Goal: Task Accomplishment & Management: Complete application form

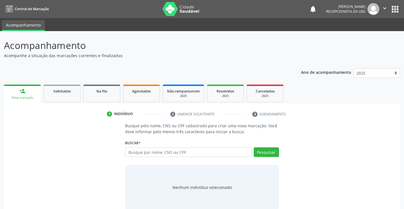
click at [193, 155] on input "text" at bounding box center [188, 153] width 126 height 10
click at [151, 154] on input "text" at bounding box center [188, 153] width 126 height 10
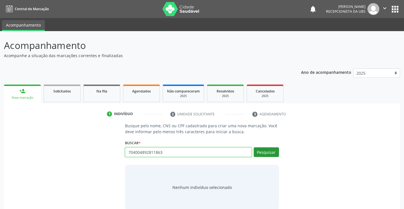
type input "704004892811863"
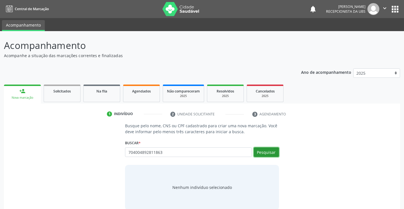
click at [268, 154] on button "Pesquisar" at bounding box center [266, 153] width 25 height 10
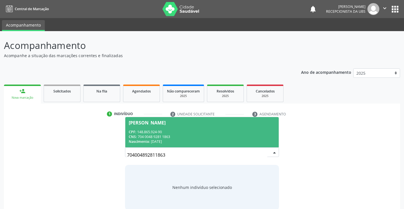
click at [231, 130] on div "CPF: 148.865.924-90" at bounding box center [202, 132] width 146 height 5
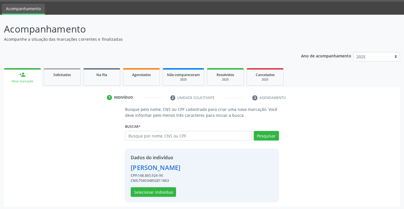
scroll to position [18, 0]
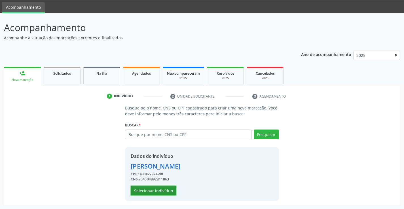
click at [162, 193] on button "Selecionar indivíduo" at bounding box center [153, 191] width 45 height 10
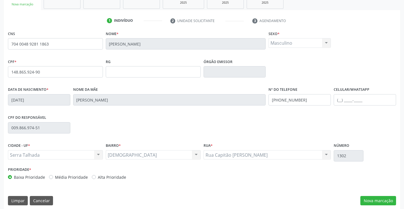
scroll to position [98, 0]
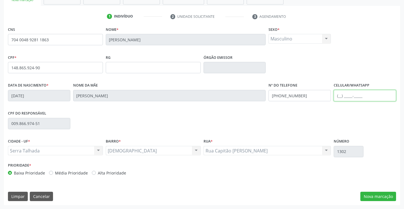
click at [346, 94] on input "text" at bounding box center [365, 95] width 62 height 11
type input "(87) 99807-4161"
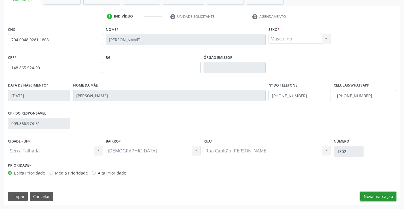
click at [380, 196] on button "Nova marcação" at bounding box center [378, 197] width 36 height 10
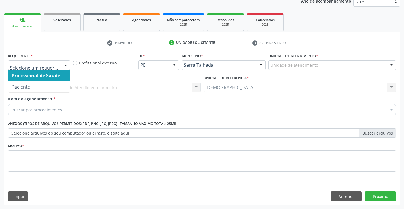
click at [65, 64] on div at bounding box center [66, 66] width 9 height 10
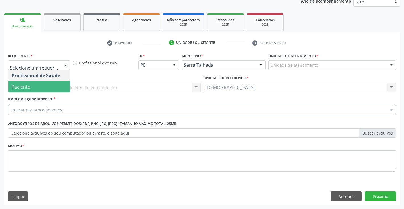
click at [41, 83] on span "Paciente" at bounding box center [39, 86] width 62 height 11
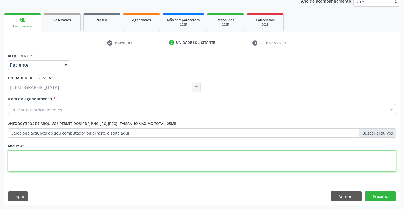
click at [35, 153] on textarea at bounding box center [202, 162] width 388 height 22
type textarea "."
click at [92, 107] on div "Buscar por procedimentos" at bounding box center [202, 109] width 388 height 11
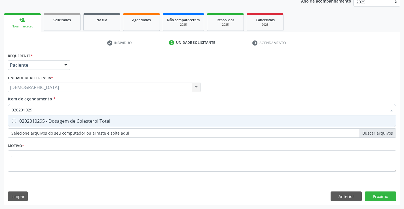
type input "0202010295"
click at [13, 120] on Total at bounding box center [14, 121] width 4 height 4
click at [12, 120] on Total "checkbox" at bounding box center [10, 121] width 4 height 4
checkbox Total "true"
click at [43, 109] on input "0202010295" at bounding box center [199, 109] width 375 height 11
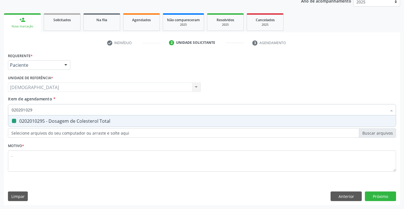
type input "02020102"
checkbox Total "false"
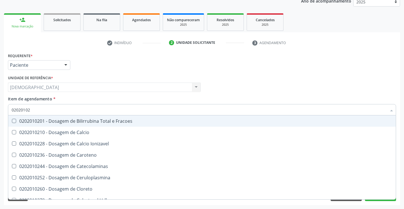
type input "0202010"
checkbox Total "false"
type input "0"
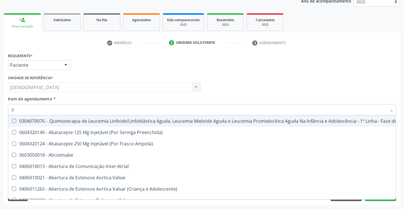
type input "02"
checkbox Antibiotico "true"
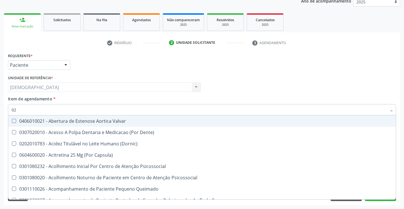
type input "020"
checkbox Congênita "true"
checkbox Total "false"
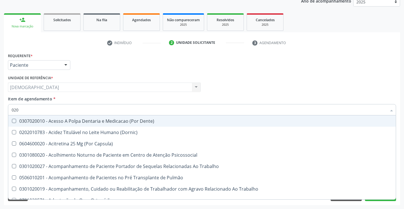
type input "0202"
checkbox Fragmento "true"
checkbox Total "false"
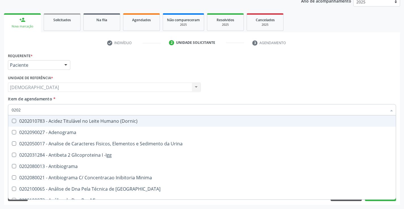
type input "02020"
checkbox Barbituratos "true"
checkbox Total "false"
type input "020201"
checkbox Parceria\) "true"
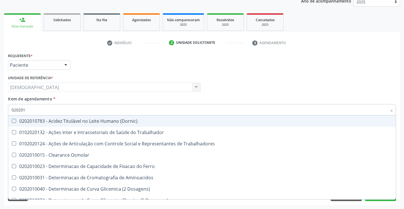
type input "0202010"
checkbox Fracoes "true"
checkbox Total "false"
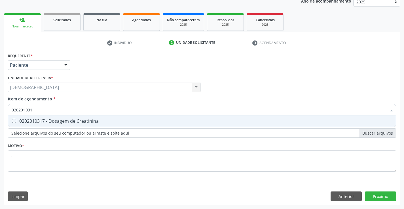
type input "0202010317"
click at [12, 120] on div at bounding box center [10, 121] width 4 height 5
checkbox Creatinina "true"
click at [48, 112] on input "0202010317" at bounding box center [199, 109] width 375 height 11
type input "02020103"
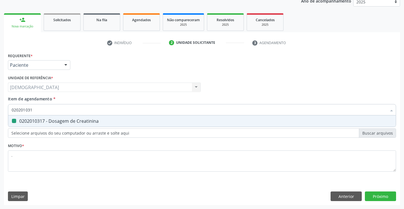
checkbox Creatinina "false"
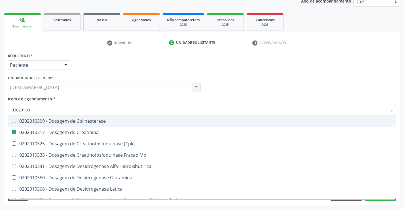
type input "0202010"
checkbox Creatinina "false"
type input "0"
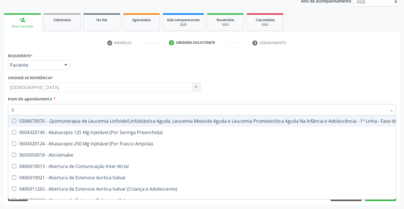
type input "02"
checkbox Antibiotico "true"
checkbox \(Liquido\) "true"
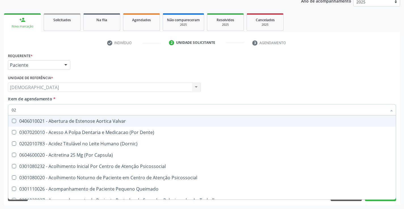
type input "020"
checkbox Congênita "true"
checkbox Complementar\) "true"
checkbox Total "false"
checkbox Creatinina "false"
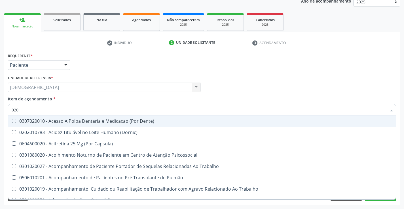
type input "0202"
checkbox Fragmento "true"
checkbox Ossea "true"
checkbox Total "false"
checkbox Creatinina "false"
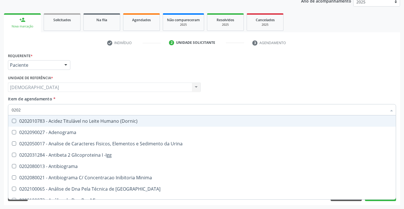
type input "02020"
checkbox Barbituratos "true"
checkbox Calcio "true"
checkbox Total "false"
checkbox Creatinina "false"
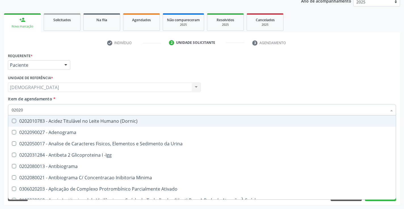
type input "020201"
checkbox Parceria\) "true"
checkbox Gestante "true"
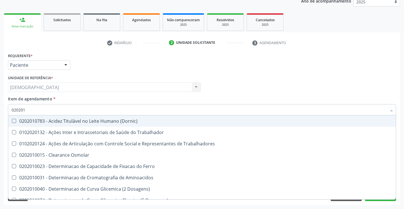
type input "0202010"
checkbox Fracoes "true"
checkbox Ionizavel "true"
checkbox Total "false"
checkbox Creatinina "false"
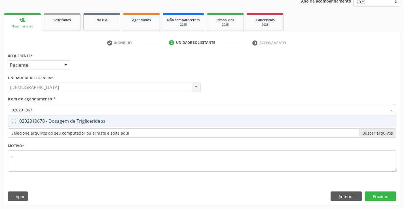
type input "0202010678"
click at [12, 119] on div at bounding box center [10, 121] width 4 height 5
checkbox Triglicerideos "true"
click at [41, 108] on input "0202010678" at bounding box center [199, 109] width 375 height 11
type input "02020106"
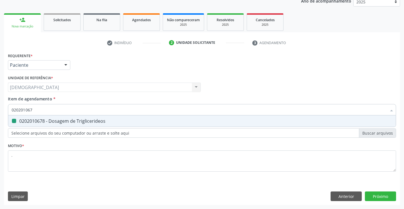
checkbox Triglicerideos "false"
type input "0"
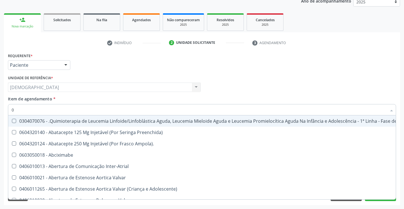
type input "02"
checkbox Antibiotico "true"
checkbox \(Liquido\) "true"
checkbox Embolizante "true"
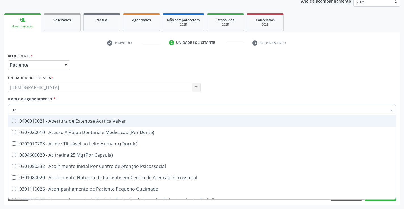
type input "020"
checkbox Congênita "true"
checkbox Complementar\) "true"
checkbox Dias "true"
checkbox Total "false"
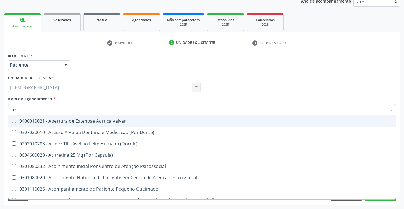
checkbox Creatinina "false"
checkbox Triglicerideos "false"
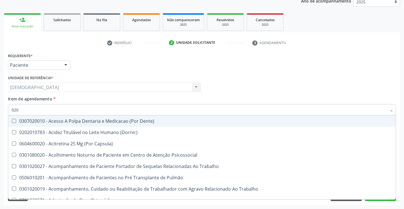
type input "0202"
checkbox Fragmento "true"
checkbox Ossea "true"
checkbox Projecoes\) "true"
checkbox Total "false"
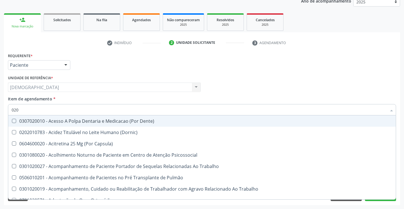
checkbox Creatinina "false"
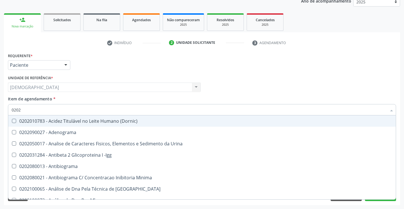
type input "02020"
checkbox Barbituratos "true"
checkbox Calcio "true"
checkbox Total "false"
checkbox Creatinina "false"
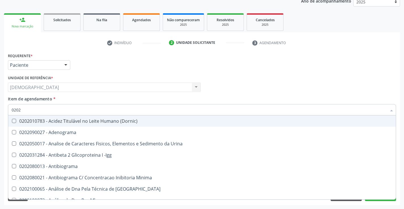
checkbox Funcional "true"
checkbox Triglicerideos "false"
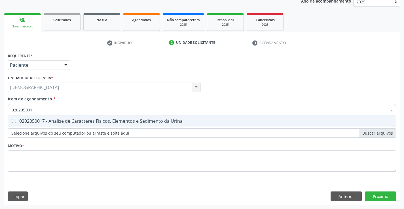
type input "0202050017"
click at [14, 119] on Urina at bounding box center [14, 121] width 4 height 4
click at [12, 119] on Urina "checkbox" at bounding box center [10, 121] width 4 height 4
checkbox Urina "true"
type input "0"
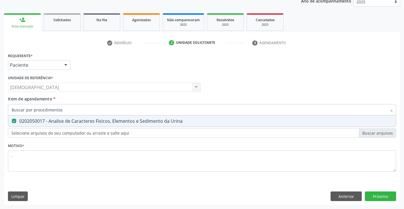
checkbox Urina "false"
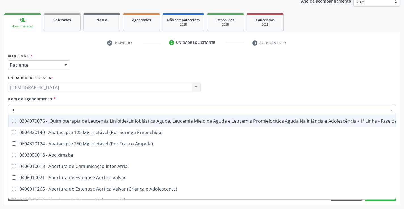
type input "02"
checkbox Coração "true"
checkbox Urina "false"
checkbox Antibiotico "true"
checkbox \(Liquido\) "true"
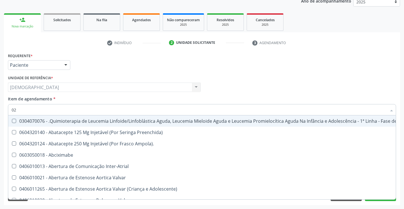
checkbox Embolizante "true"
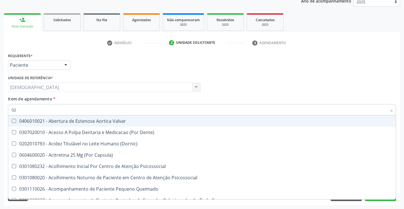
type input "020"
checkbox Terapeutica "true"
checkbox Urina "false"
checkbox Congênita "true"
checkbox Complementar\) "true"
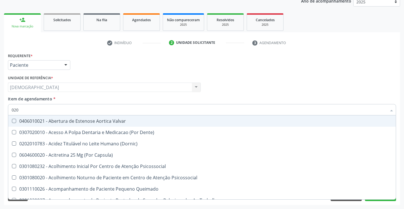
checkbox Dias "true"
checkbox Total "false"
checkbox Creatinina "false"
checkbox Triglicerideos "false"
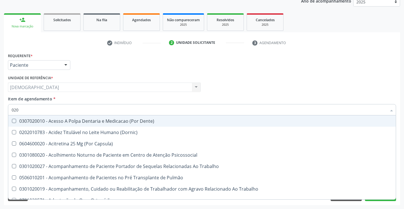
type input "0202"
checkbox Capsula\) "true"
checkbox Urina "false"
checkbox Fragmento "true"
checkbox Ossea "true"
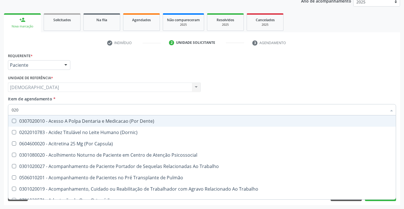
checkbox Projecoes\) "true"
checkbox Total "false"
checkbox Creatinina "false"
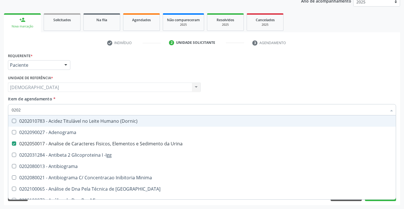
type input "02020"
checkbox Barbituratos "true"
checkbox Calcio "true"
checkbox Total "false"
checkbox Creatinina "false"
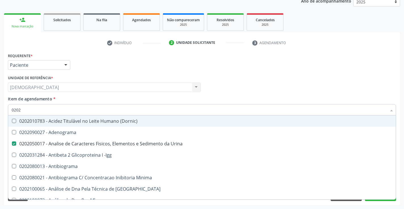
checkbox Funcional "true"
checkbox Triglicerideos "false"
type input "020201"
checkbox Urina "false"
checkbox Parceria\) "true"
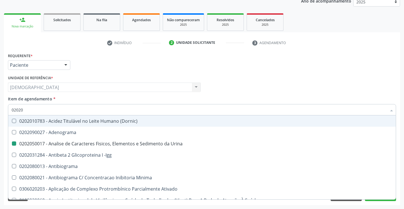
checkbox Gestante "true"
checkbox Acetona "true"
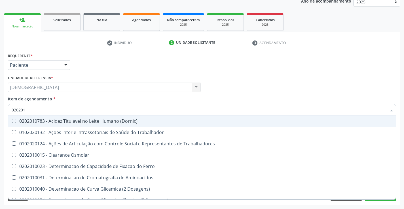
type input "0202010"
checkbox Fracoes "true"
checkbox Ionizavel "true"
checkbox Total "false"
checkbox Creatinina "false"
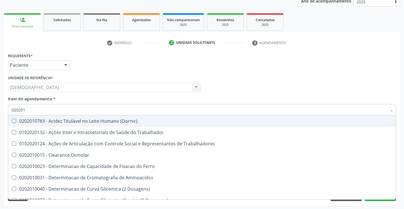
checkbox Muco-Proteinas "true"
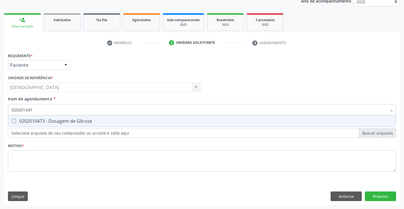
type input "0202010473"
click at [12, 121] on Glicose at bounding box center [14, 121] width 4 height 4
click at [12, 121] on Glicose "checkbox" at bounding box center [10, 121] width 4 height 4
checkbox Glicose "true"
type input "02020104"
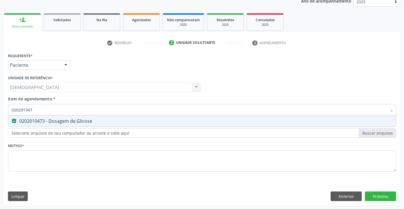
checkbox Glicose "false"
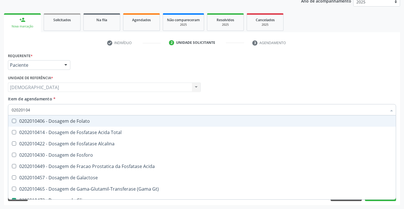
type input "0202010"
checkbox Glicose "false"
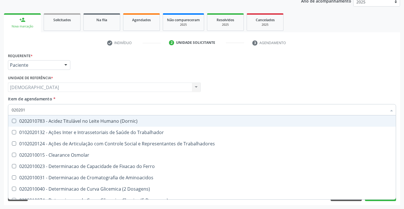
type input "02020"
checkbox Trabalhadores "true"
checkbox Total "false"
checkbox Creatinina "false"
checkbox Glicose "false"
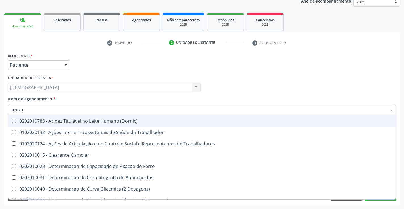
checkbox Triglicerideos "false"
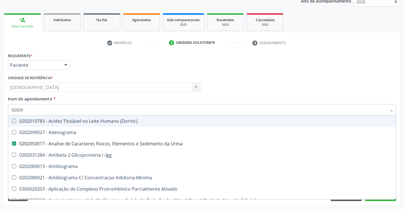
type input "0202"
checkbox Total "false"
checkbox Creatinina "false"
checkbox Etossuximida "true"
checkbox Viii "true"
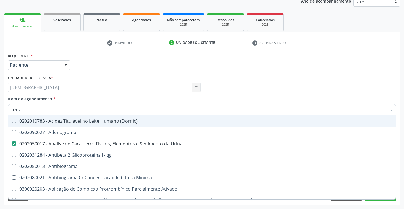
checkbox Glicose "false"
checkbox Lactato "true"
checkbox Triglicerideos "false"
checkbox Pallidum "true"
type input "020"
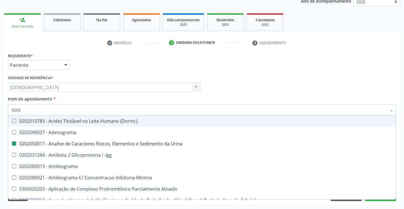
checkbox Urina "false"
checkbox Liquor "true"
checkbox Etossuximida "false"
checkbox Viii "false"
checkbox Lactato "false"
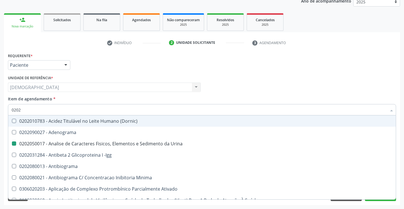
checkbox Pallidum "false"
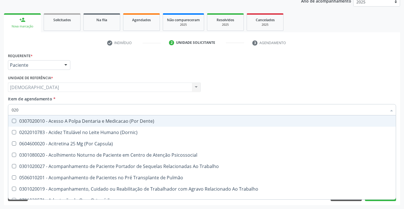
type input "02"
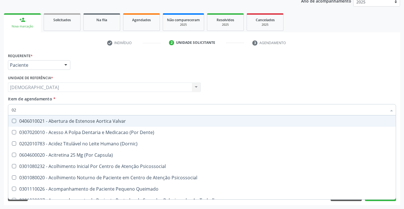
checkbox Terapeutica "false"
checkbox Urina "true"
checkbox Congênita "false"
checkbox Complementar\) "false"
checkbox \(Qualitativo\) "false"
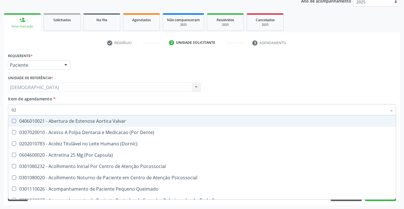
checkbox Dias "false"
checkbox Total "true"
checkbox Creatinina "true"
checkbox Glicose "true"
checkbox Triglicerideos "true"
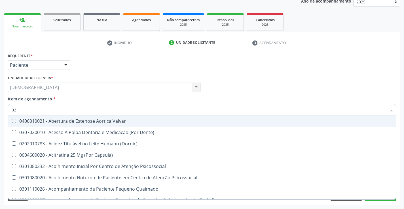
type input "0"
checkbox Urina "false"
checkbox Especializada "true"
checkbox Total "false"
checkbox Creatinina "false"
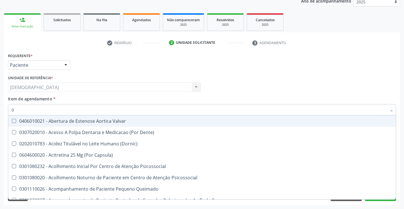
checkbox Glicose "false"
checkbox Triglicerideos "false"
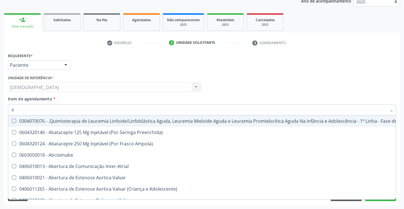
type input "02"
checkbox Coração "true"
checkbox Urina "false"
checkbox Antibiotico "true"
checkbox \(Liquido\) "true"
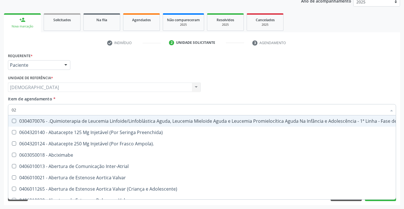
checkbox Coclear "true"
checkbox Embolizante "true"
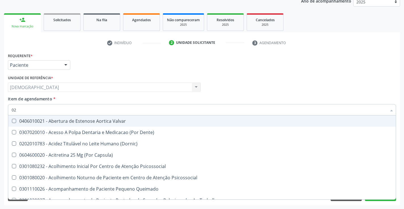
type input "020"
checkbox Terapeutica "true"
checkbox Urina "false"
checkbox Congênita "true"
checkbox Complementar\) "true"
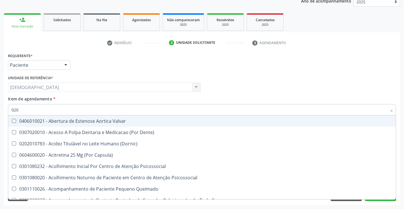
checkbox \(Qualitativo\) "true"
checkbox Dias "true"
checkbox Total "false"
checkbox Creatinina "false"
checkbox Glicose "false"
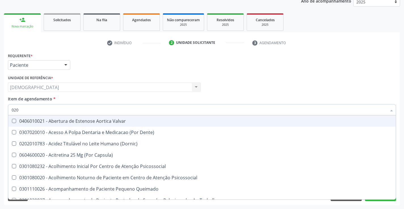
checkbox Triglicerideos "false"
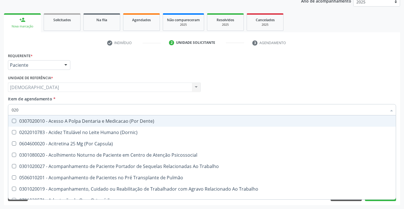
type input "0202"
checkbox Capsula\) "true"
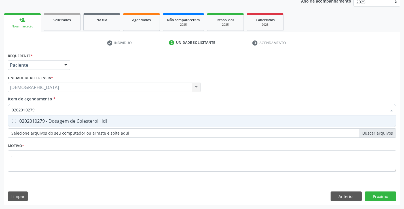
click at [15, 122] on Hdl at bounding box center [14, 121] width 4 height 4
click at [12, 122] on Hdl "checkbox" at bounding box center [10, 121] width 4 height 4
click at [47, 112] on input "0202010279" at bounding box center [199, 109] width 375 height 11
click at [14, 122] on Completo at bounding box center [14, 121] width 4 height 4
click at [12, 122] on Completo "checkbox" at bounding box center [10, 121] width 4 height 4
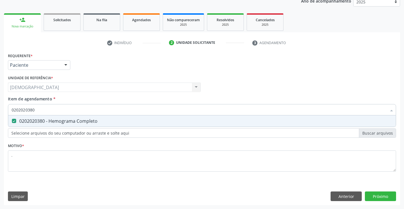
click at [47, 113] on input "0202020380" at bounding box center [199, 109] width 375 height 11
click at [13, 120] on Ldl at bounding box center [14, 121] width 4 height 4
click at [12, 120] on Ldl "checkbox" at bounding box center [10, 121] width 4 height 4
click at [42, 113] on input "0202010287" at bounding box center [199, 109] width 375 height 11
click at [382, 199] on div "Requerente * Paciente Profissional de Saúde Paciente Nenhum resultado encontrad…" at bounding box center [202, 129] width 396 height 154
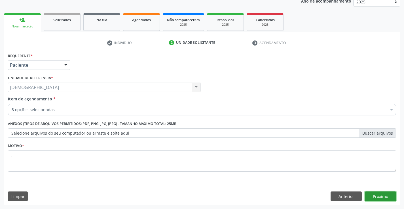
click at [376, 196] on button "Próximo" at bounding box center [380, 197] width 31 height 10
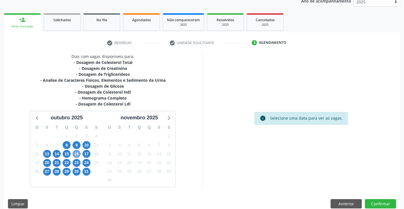
click at [76, 154] on span "16" at bounding box center [77, 154] width 8 height 8
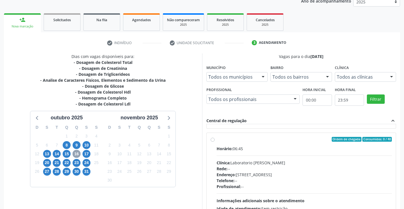
scroll to position [85, 0]
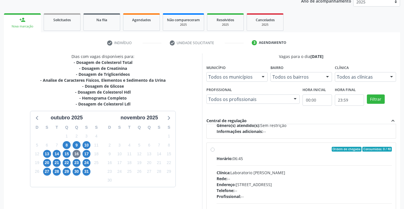
click at [217, 150] on label "Ordem de chegada Consumidos: 0 / 40 Horário: 06:45 Clínica: Laboratorio Jose Pa…" at bounding box center [304, 190] width 175 height 87
click at [214, 150] on input "Ordem de chegada Consumidos: 0 / 40 Horário: 06:45 Clínica: Laboratorio Jose Pa…" at bounding box center [213, 149] width 4 height 5
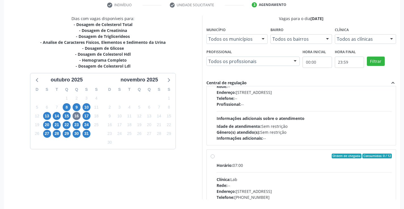
scroll to position [129, 0]
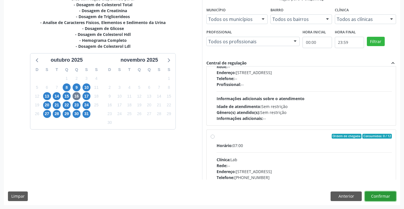
click at [384, 196] on button "Confirmar" at bounding box center [380, 197] width 31 height 10
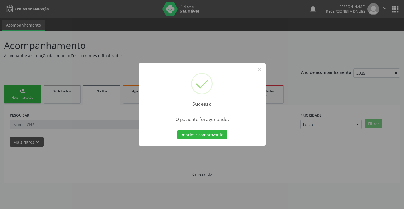
scroll to position [0, 0]
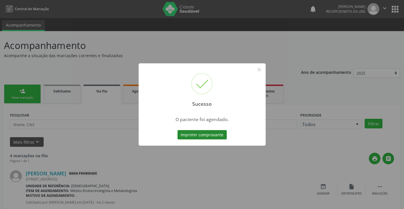
click at [215, 137] on button "Imprimir comprovante" at bounding box center [201, 135] width 49 height 10
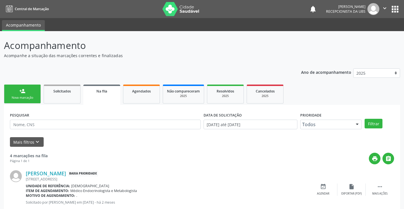
click at [32, 98] on div "Nova marcação" at bounding box center [22, 98] width 28 height 4
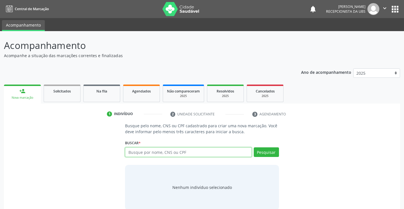
click at [171, 153] on input "text" at bounding box center [188, 153] width 126 height 10
type input "704004892811863"
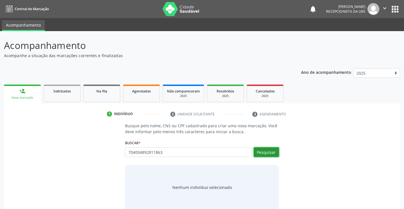
click at [271, 151] on button "Pesquisar" at bounding box center [266, 153] width 25 height 10
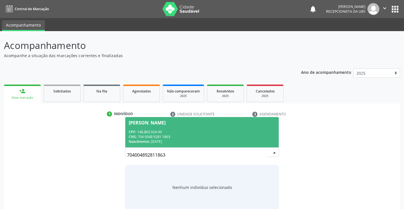
click at [166, 123] on div "Raniel Cleberson Sousa Silva" at bounding box center [147, 123] width 37 height 5
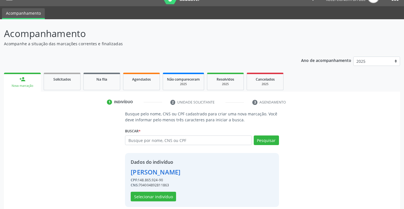
scroll to position [18, 0]
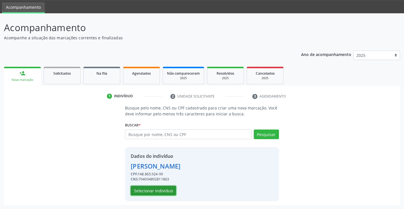
click at [151, 189] on button "Selecionar indivíduo" at bounding box center [153, 191] width 45 height 10
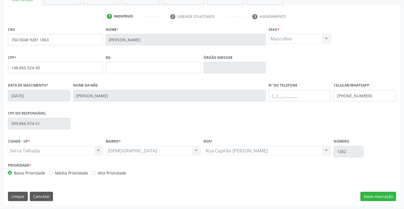
scroll to position [98, 0]
click at [379, 198] on button "Nova marcação" at bounding box center [378, 197] width 36 height 10
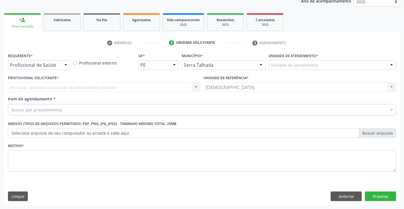
scroll to position [71, 0]
click at [351, 199] on button "Anterior" at bounding box center [345, 197] width 31 height 10
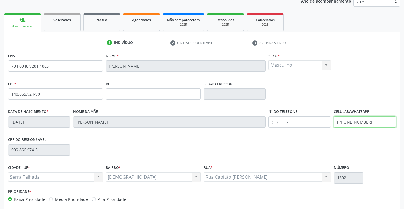
click at [374, 118] on input "(87) 99999-9999" at bounding box center [365, 121] width 62 height 11
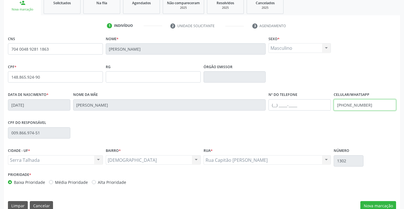
scroll to position [98, 0]
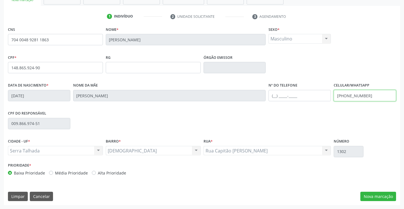
type input "(87) 99807-4161"
click at [296, 130] on div "CPF do responsável 009.866.974-51" at bounding box center [202, 123] width 391 height 28
click at [370, 196] on button "Nova marcação" at bounding box center [378, 197] width 36 height 10
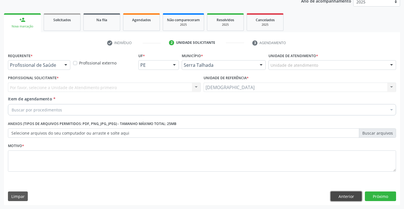
click at [344, 198] on button "Anterior" at bounding box center [345, 197] width 31 height 10
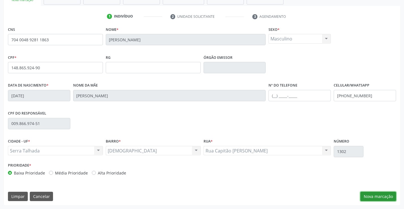
click at [376, 199] on button "Nova marcação" at bounding box center [378, 197] width 36 height 10
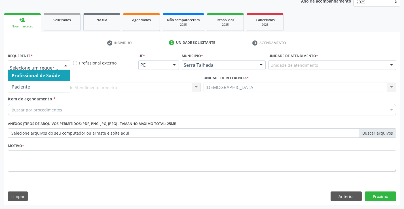
click at [69, 65] on div at bounding box center [66, 66] width 9 height 10
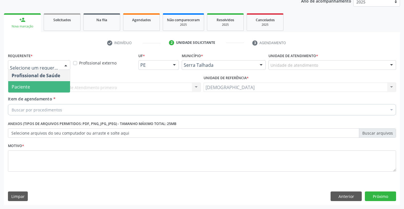
click at [44, 90] on span "Paciente" at bounding box center [39, 86] width 62 height 11
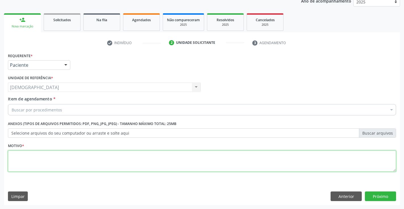
click at [41, 163] on textarea at bounding box center [202, 162] width 388 height 22
click at [22, 163] on textarea at bounding box center [202, 162] width 388 height 22
click at [22, 162] on textarea at bounding box center [202, 162] width 388 height 22
click at [98, 168] on textarea at bounding box center [202, 162] width 388 height 22
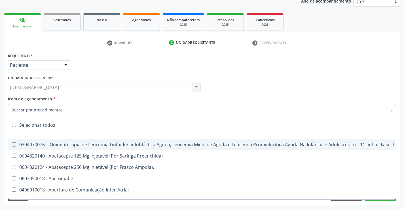
click at [99, 108] on div at bounding box center [202, 109] width 388 height 11
click at [82, 56] on div "Requerente * Paciente Profissional de Saúde Paciente Nenhum resultado encontrad…" at bounding box center [202, 63] width 391 height 22
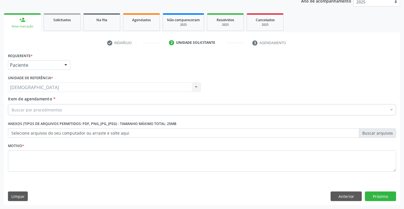
drag, startPoint x: 48, startPoint y: 138, endPoint x: 48, endPoint y: 149, distance: 10.2
click at [48, 141] on div "Anexos (Tipos de arquivos permitidos: PDF, PNG, JPG, JPEG) - Tamanho máximo tot…" at bounding box center [202, 131] width 391 height 22
click at [45, 153] on textarea at bounding box center [202, 162] width 388 height 22
click at [101, 113] on div "Buscar por procedimentos" at bounding box center [202, 109] width 388 height 11
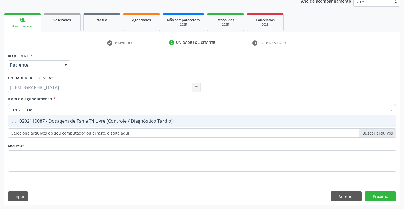
type input "0202110087"
click at [19, 122] on div "0202110087 - Dosagem de Tsh e T4 Livre (Controle / Diagnóstico Tardio)" at bounding box center [202, 121] width 381 height 5
checkbox Tardio\) "true"
click at [386, 200] on button "Próximo" at bounding box center [380, 197] width 31 height 10
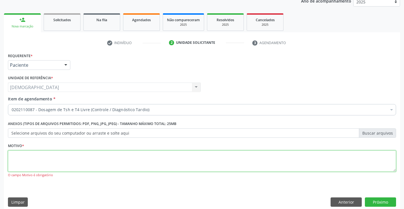
click at [122, 166] on textarea at bounding box center [202, 162] width 388 height 22
type textarea "."
click at [376, 203] on button "Próximo" at bounding box center [380, 203] width 31 height 10
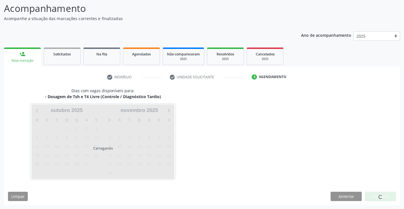
scroll to position [54, 0]
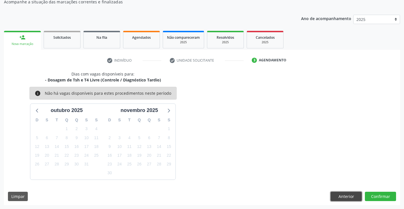
click at [340, 198] on button "Anterior" at bounding box center [345, 197] width 31 height 10
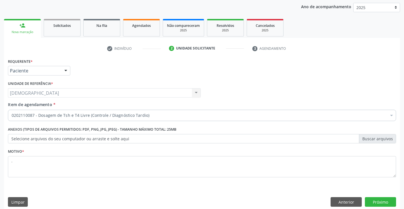
scroll to position [71, 0]
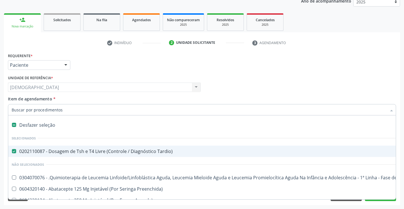
click at [12, 152] on Tardio\) at bounding box center [14, 151] width 4 height 4
click at [12, 152] on Tardio\) "checkbox" at bounding box center [10, 152] width 4 height 4
checkbox Tardio\) "false"
click at [60, 109] on input "Item de agendamento *" at bounding box center [199, 109] width 375 height 11
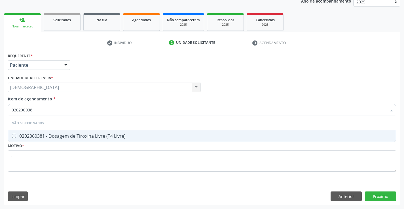
type input "0202060381"
click at [12, 135] on div at bounding box center [10, 136] width 4 height 5
checkbox Livre\) "true"
click at [393, 200] on div "Requerente * Paciente Profissional de Saúde Paciente Nenhum resultado encontrad…" at bounding box center [202, 129] width 396 height 154
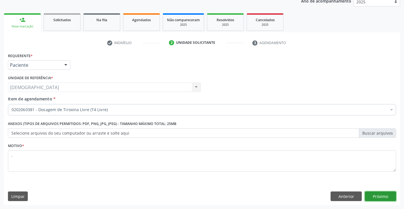
click at [391, 200] on button "Próximo" at bounding box center [380, 197] width 31 height 10
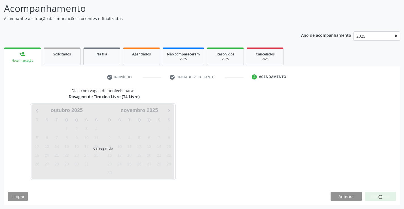
scroll to position [37, 0]
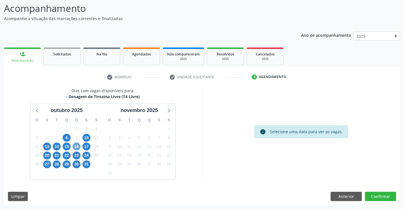
click at [77, 147] on span "16" at bounding box center [77, 147] width 8 height 8
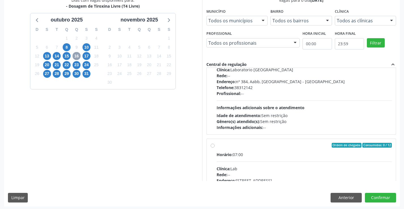
scroll to position [129, 0]
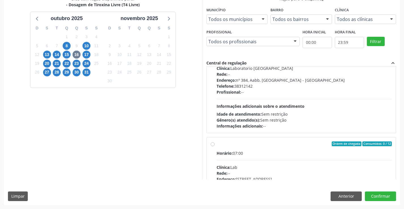
click at [217, 146] on label "Ordem de chegada Consumidos: 0 / 12 Horário: 07:00 Clínica: Lab Rede: -- Endere…" at bounding box center [304, 185] width 175 height 87
click at [212, 146] on input "Ordem de chegada Consumidos: 0 / 12 Horário: 07:00 Clínica: Lab Rede: -- Endere…" at bounding box center [213, 144] width 4 height 5
radio input "true"
click at [388, 195] on button "Confirmar" at bounding box center [380, 197] width 31 height 10
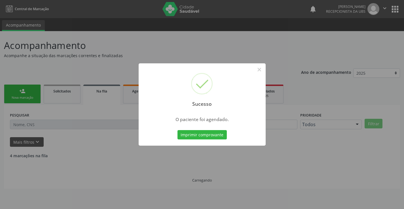
scroll to position [0, 0]
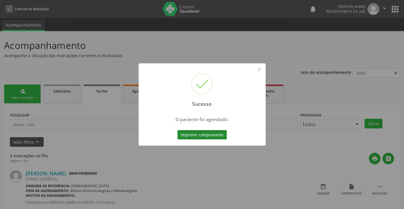
click at [207, 139] on button "Imprimir comprovante" at bounding box center [201, 135] width 49 height 10
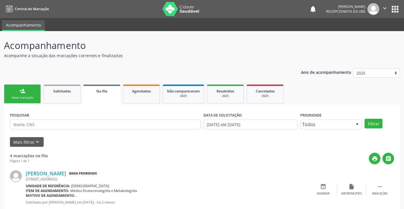
click at [22, 94] on link "person_add Nova marcação" at bounding box center [22, 94] width 37 height 19
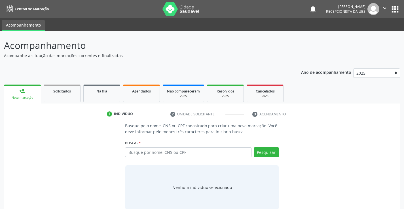
click at [26, 97] on div "Nova marcação" at bounding box center [22, 98] width 29 height 4
click at [165, 156] on input "text" at bounding box center [188, 153] width 126 height 10
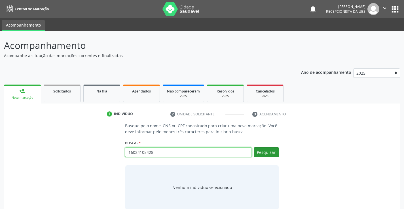
type input "16024105428"
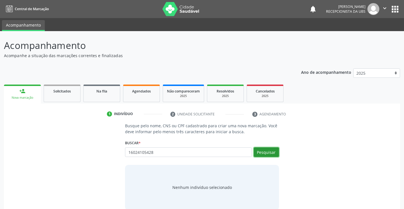
click at [264, 157] on button "Pesquisar" at bounding box center [266, 153] width 25 height 10
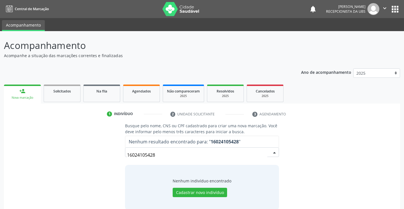
click at [188, 159] on input "16024105428" at bounding box center [197, 155] width 140 height 11
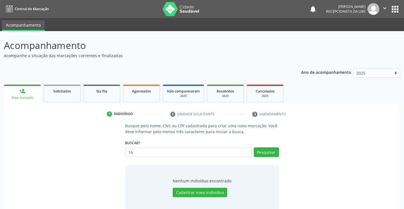
type input "1"
type input "HEITOR SILVA GOMES DE SA"
click at [260, 152] on button "Pesquisar" at bounding box center [266, 153] width 25 height 10
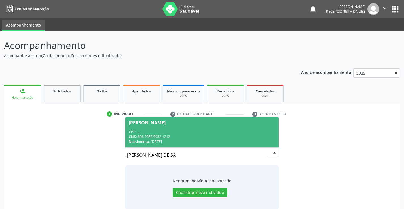
click at [211, 138] on div "CNS: 898 0058 9932 1212" at bounding box center [202, 137] width 146 height 5
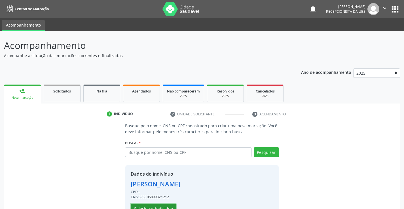
click at [158, 206] on button "Selecionar indivíduo" at bounding box center [153, 209] width 45 height 10
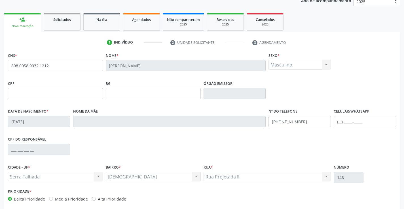
scroll to position [98, 0]
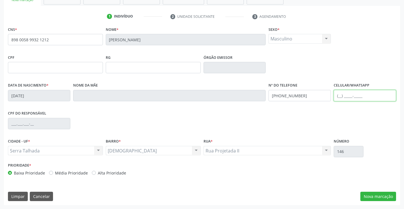
click at [353, 95] on input "text" at bounding box center [365, 95] width 62 height 11
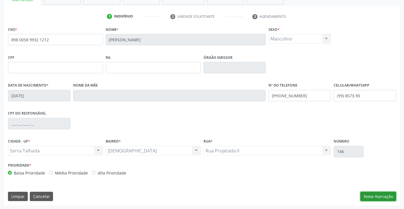
click at [377, 196] on button "Nova marcação" at bounding box center [378, 197] width 36 height 10
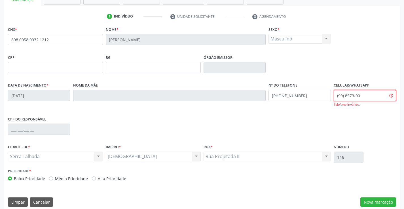
click at [345, 98] on input "(99) 8573-90" at bounding box center [365, 95] width 62 height 11
type input "("
type input "(87) 99985-7390"
click at [378, 200] on button "Nova marcação" at bounding box center [378, 203] width 36 height 10
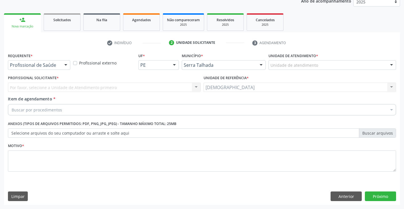
scroll to position [71, 0]
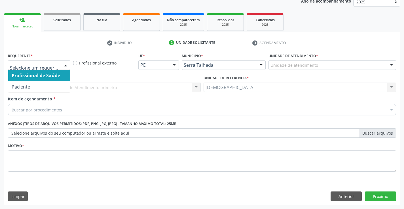
click at [66, 62] on div at bounding box center [66, 66] width 9 height 10
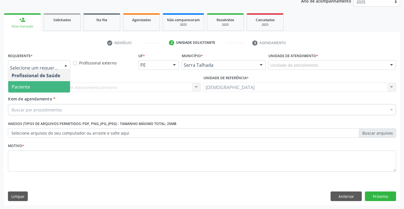
click at [38, 86] on span "Paciente" at bounding box center [39, 86] width 62 height 11
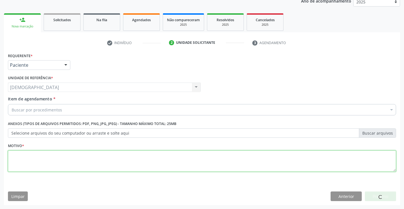
click at [20, 153] on textarea at bounding box center [202, 162] width 388 height 22
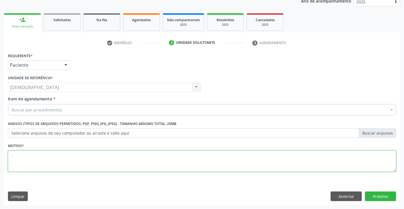
type textarea "."
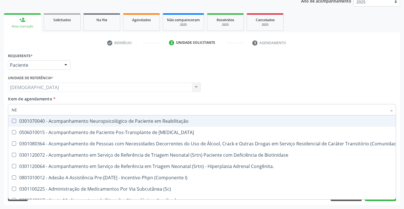
type input "N"
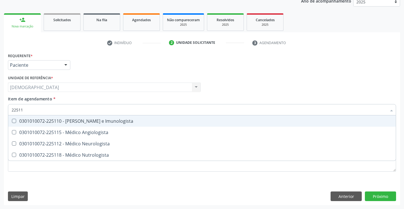
type input "225112"
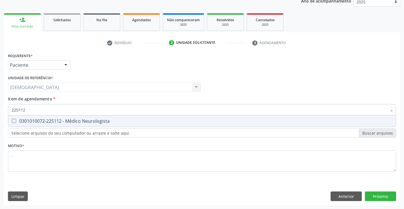
click at [70, 123] on div "0301010072-225112 - Médico Neurologista" at bounding box center [202, 121] width 381 height 5
checkbox Neurologista "true"
click at [384, 193] on div "Requerente * Paciente Profissional de Saúde Paciente Nenhum resultado encontrad…" at bounding box center [202, 129] width 396 height 154
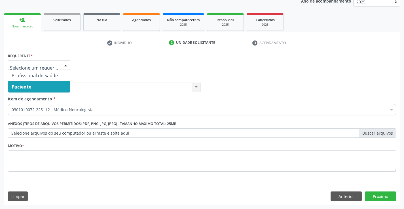
click at [64, 65] on div at bounding box center [66, 66] width 9 height 10
click at [57, 85] on span "Paciente" at bounding box center [39, 86] width 62 height 11
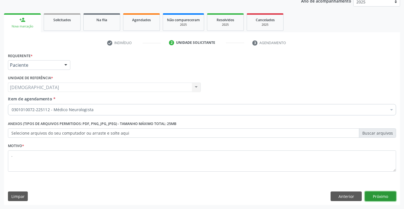
click at [390, 196] on button "Próximo" at bounding box center [380, 197] width 31 height 10
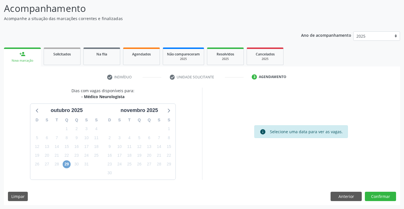
click at [66, 166] on span "29" at bounding box center [67, 165] width 8 height 8
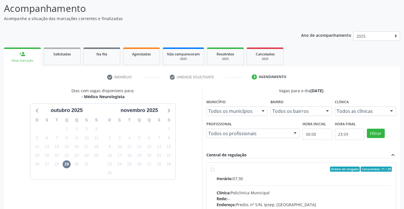
click at [260, 167] on div "Ordem de chegada Consumidos: 11 / 20 Horário: 07:30 Clínica: Policlinica Munici…" at bounding box center [301, 210] width 189 height 95
radio input "true"
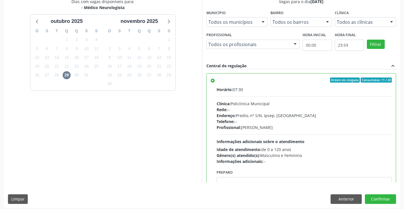
scroll to position [127, 0]
click at [349, 196] on button "Anterior" at bounding box center [345, 199] width 31 height 10
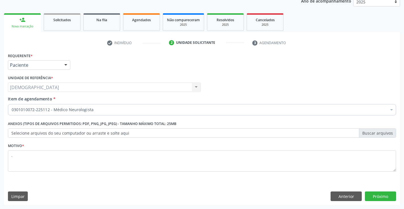
scroll to position [71, 0]
click at [349, 196] on button "Anterior" at bounding box center [345, 197] width 31 height 10
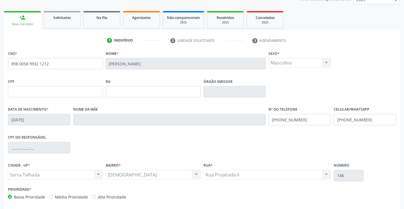
scroll to position [98, 0]
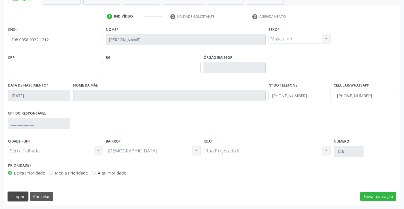
click at [22, 198] on button "Limpar" at bounding box center [18, 197] width 20 height 10
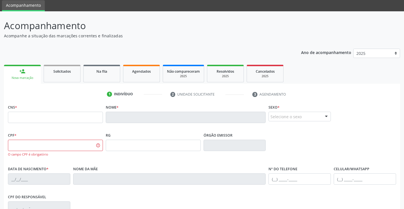
scroll to position [13, 0]
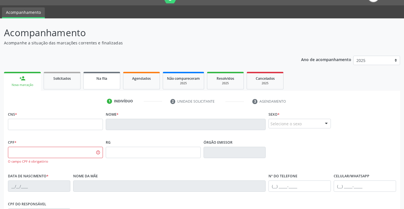
click at [115, 73] on link "Na fila" at bounding box center [101, 81] width 37 height 18
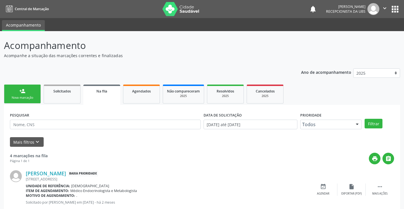
click at [10, 92] on link "person_add Nova marcação" at bounding box center [22, 94] width 37 height 19
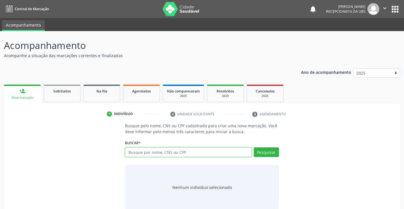
click at [156, 155] on input "text" at bounding box center [188, 153] width 126 height 10
type input "898003441950234"
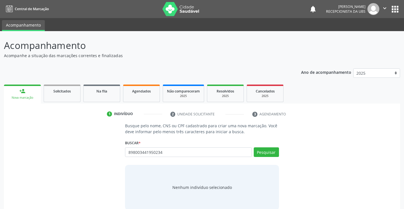
click at [264, 147] on div "Buscar * Busque por nome, CNS ou CPF Nenhum resultado encontrado para: " " Não …" at bounding box center [202, 150] width 154 height 22
click at [263, 150] on button "Pesquisar" at bounding box center [266, 153] width 25 height 10
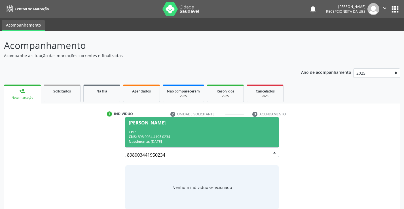
click at [221, 139] on div "CNS: 898 0034 4195 0234" at bounding box center [202, 137] width 146 height 5
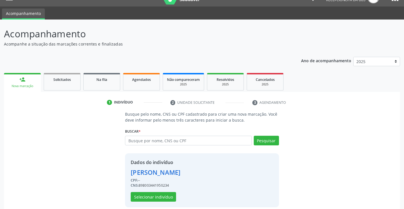
scroll to position [18, 0]
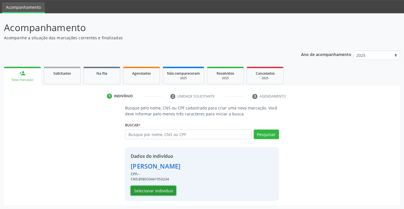
click at [164, 190] on button "Selecionar indivíduo" at bounding box center [153, 191] width 45 height 10
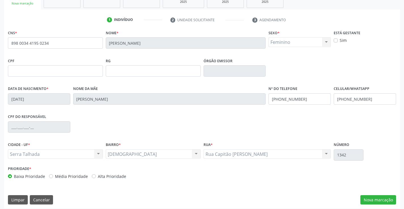
scroll to position [98, 0]
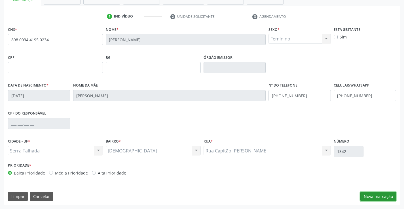
click at [373, 194] on button "Nova marcação" at bounding box center [378, 197] width 36 height 10
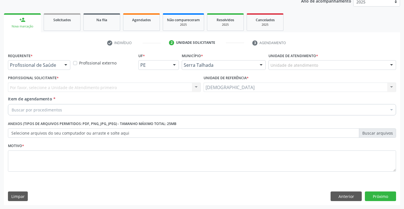
scroll to position [71, 0]
click at [352, 198] on button "Anterior" at bounding box center [345, 197] width 31 height 10
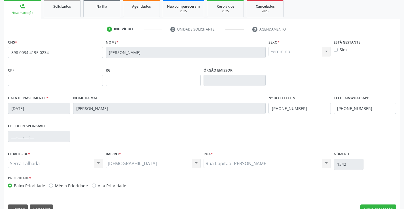
scroll to position [98, 0]
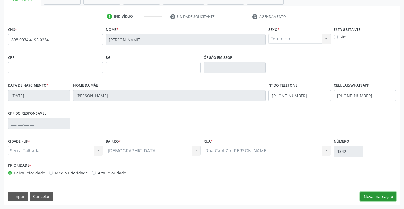
click at [387, 196] on button "Nova marcação" at bounding box center [378, 197] width 36 height 10
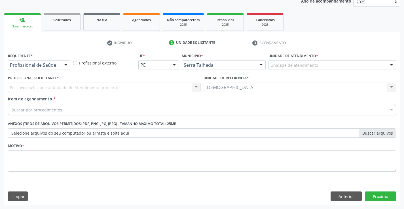
scroll to position [71, 0]
click at [67, 64] on div at bounding box center [66, 66] width 9 height 10
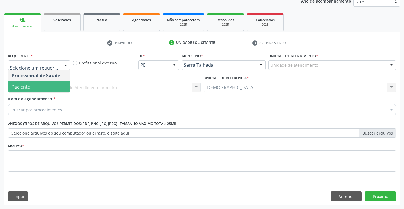
click at [29, 84] on span "Paciente" at bounding box center [21, 87] width 18 height 6
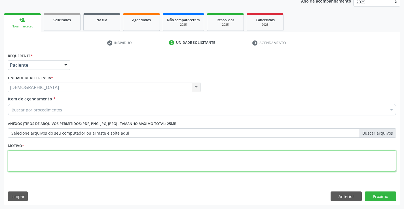
click at [32, 166] on textarea at bounding box center [202, 162] width 388 height 22
type textarea "."
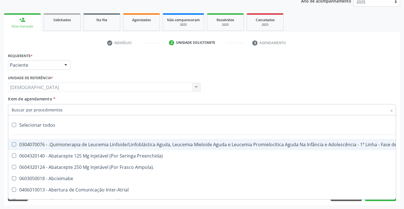
click at [39, 107] on div at bounding box center [202, 109] width 388 height 11
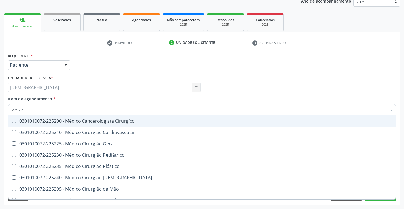
type input "225225"
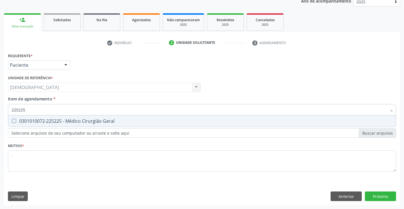
click at [58, 118] on span "0301010072-225225 - Médico Cirurgião Geral" at bounding box center [201, 121] width 387 height 11
checkbox Geral "true"
click at [385, 195] on div "Requerente * Paciente Profissional de Saúde Paciente Nenhum resultado encontrad…" at bounding box center [202, 129] width 396 height 154
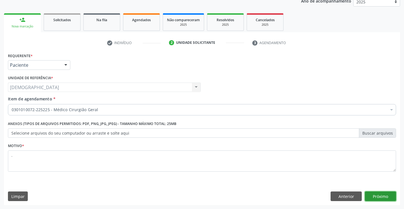
click at [392, 194] on button "Próximo" at bounding box center [380, 197] width 31 height 10
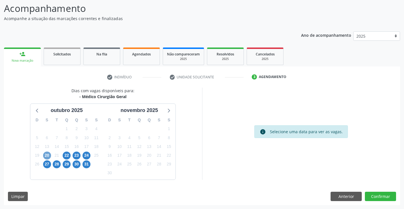
click at [45, 154] on span "20" at bounding box center [47, 156] width 8 height 8
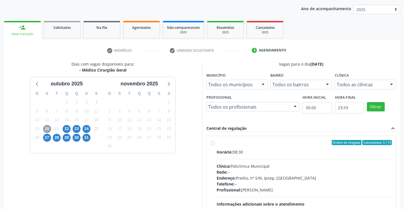
scroll to position [94, 0]
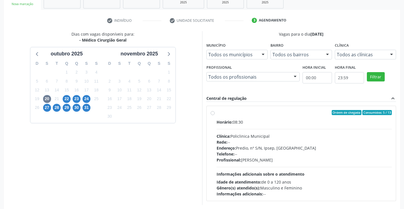
click at [215, 114] on div "Ordem de chegada Consumidos: 5 / 13 Horário: 08:30 Clínica: Policlinica Municip…" at bounding box center [301, 153] width 181 height 87
radio input "true"
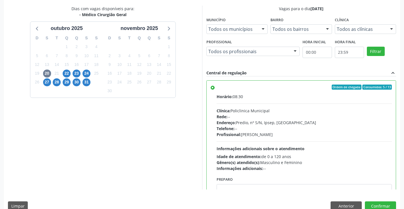
scroll to position [129, 0]
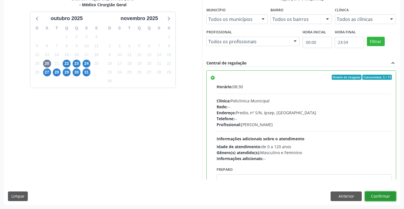
click at [376, 197] on button "Confirmar" at bounding box center [380, 197] width 31 height 10
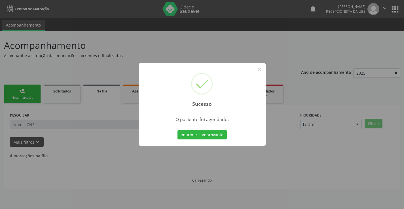
scroll to position [0, 0]
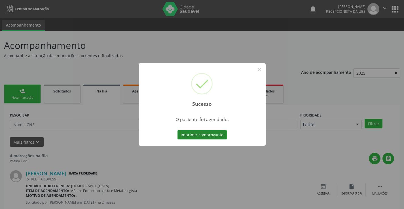
click at [187, 134] on button "Imprimir comprovante" at bounding box center [201, 135] width 49 height 10
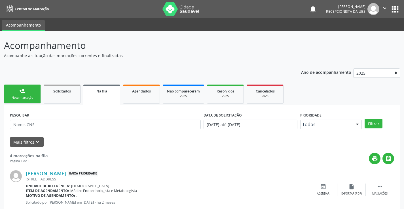
click at [23, 97] on div "Nova marcação" at bounding box center [22, 98] width 28 height 4
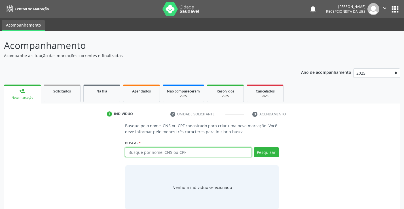
click at [136, 154] on input "text" at bounding box center [188, 153] width 126 height 10
type input "08569749430"
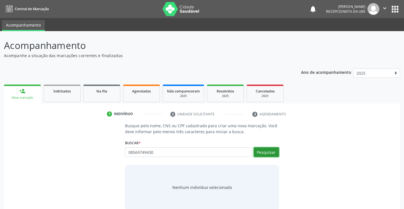
click at [266, 153] on button "Pesquisar" at bounding box center [266, 153] width 25 height 10
type input "08569749430"
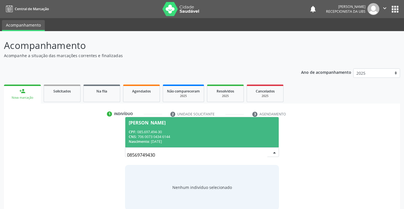
click at [212, 145] on span "Maria Celia Diniz CPF: 085.697.494-30 CNS: 706 0073 0434 6144 Nascimento: 20/06…" at bounding box center [201, 132] width 153 height 30
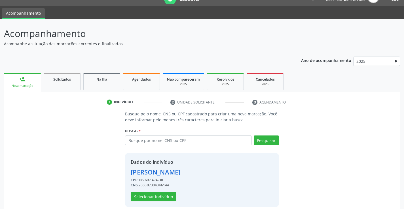
scroll to position [18, 0]
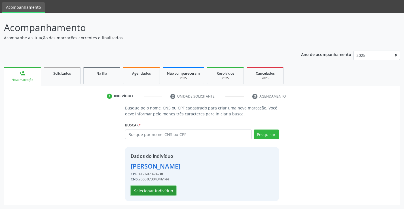
click at [147, 191] on button "Selecionar indivíduo" at bounding box center [153, 191] width 45 height 10
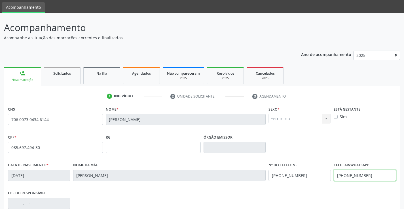
click at [368, 179] on input "[PHONE_NUMBER]" at bounding box center [365, 175] width 62 height 11
type input "(87"
click at [344, 146] on div "CPF * 085.697.494-30 RG Órgão emissor" at bounding box center [202, 147] width 391 height 28
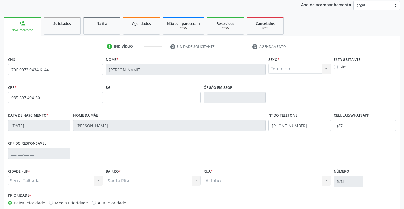
scroll to position [98, 0]
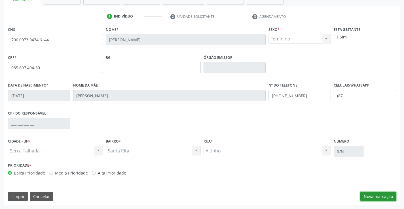
click at [376, 198] on button "Nova marcação" at bounding box center [378, 197] width 36 height 10
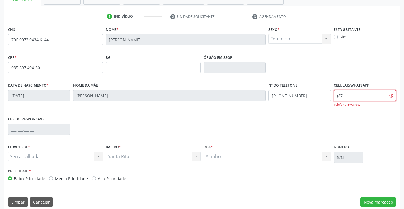
click at [352, 100] on input "(87" at bounding box center [365, 95] width 62 height 11
click at [307, 111] on div "Nº do Telefone (99) 99999-9999" at bounding box center [299, 98] width 65 height 34
click at [363, 200] on button "Nova marcação" at bounding box center [378, 203] width 36 height 10
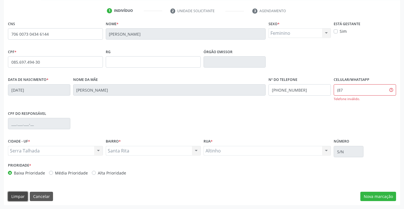
click at [22, 198] on button "Limpar" at bounding box center [18, 197] width 20 height 10
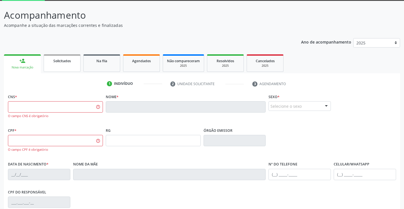
scroll to position [24, 0]
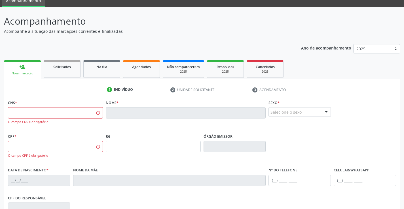
click at [23, 68] on div "person_add" at bounding box center [22, 67] width 6 height 6
click at [134, 68] on span "Agendados" at bounding box center [141, 67] width 19 height 5
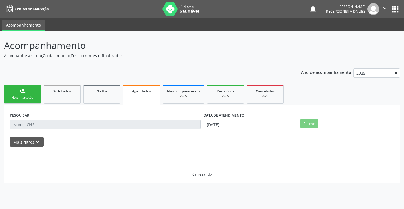
scroll to position [0, 0]
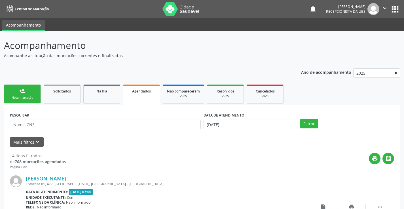
click at [35, 101] on link "person_add Nova marcação" at bounding box center [22, 94] width 37 height 19
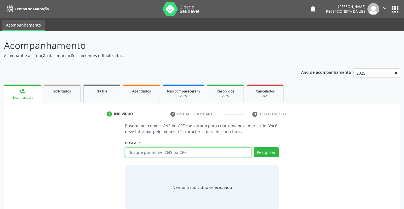
click at [166, 153] on input "text" at bounding box center [188, 153] width 126 height 10
type input "085697449430"
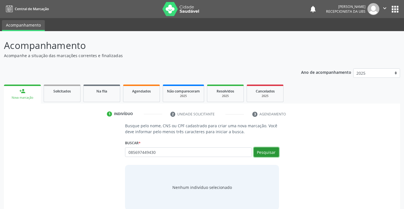
click at [261, 149] on button "Pesquisar" at bounding box center [266, 153] width 25 height 10
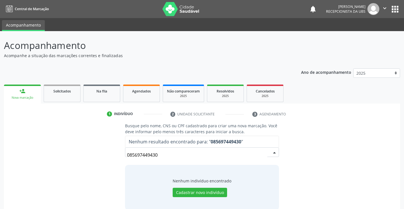
click at [198, 158] on input "085697449430" at bounding box center [197, 155] width 140 height 11
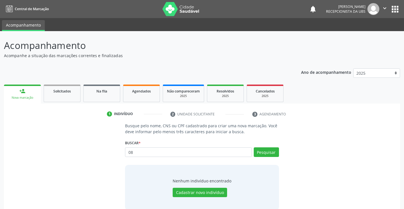
type input "0"
type input "08569749430"
click at [272, 152] on button "Pesquisar" at bounding box center [266, 153] width 25 height 10
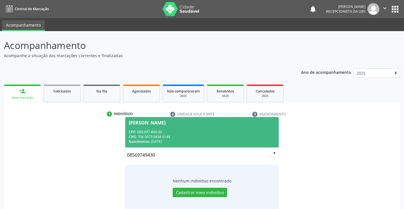
click at [174, 137] on div "CNS: 706 0073 0434 6144" at bounding box center [202, 137] width 146 height 5
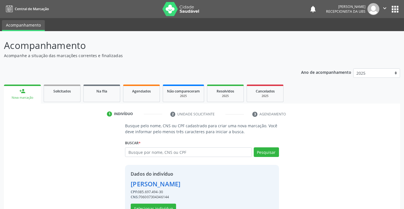
scroll to position [18, 0]
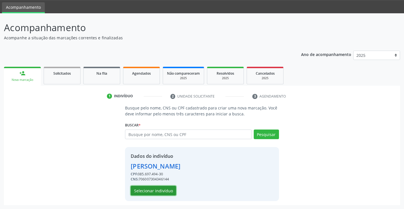
click at [160, 190] on button "Selecionar indivíduo" at bounding box center [153, 191] width 45 height 10
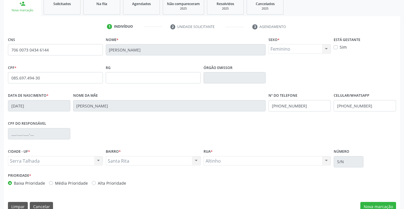
scroll to position [98, 0]
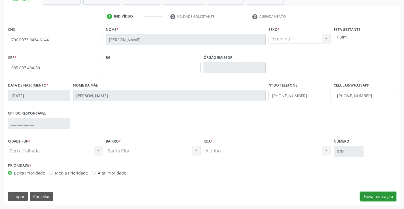
click at [370, 196] on button "Nova marcação" at bounding box center [378, 197] width 36 height 10
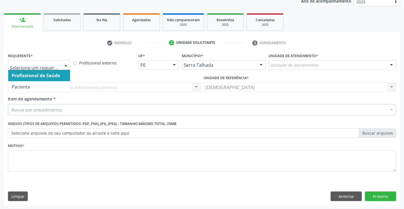
click at [64, 64] on div at bounding box center [66, 66] width 9 height 10
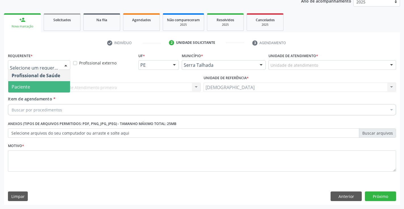
click at [35, 88] on span "Paciente" at bounding box center [39, 86] width 62 height 11
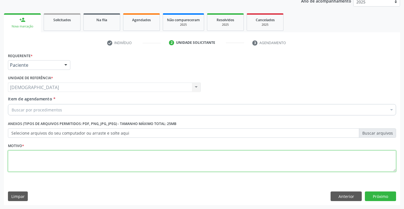
click at [29, 156] on textarea at bounding box center [202, 162] width 388 height 22
type textarea "."
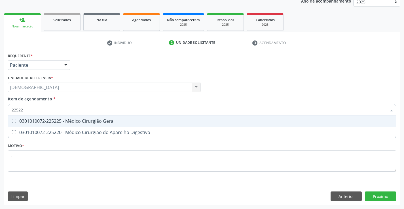
type input "225225"
click at [47, 119] on div "0301010072-225225 - Médico Cirurgião Geral" at bounding box center [202, 121] width 381 height 5
checkbox Geral "true"
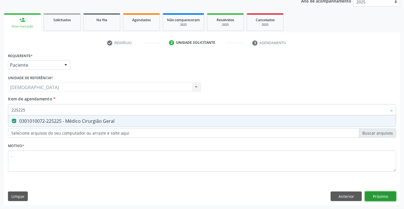
click at [379, 196] on div "Requerente * Paciente Profissional de Saúde Paciente Nenhum resultado encontrad…" at bounding box center [202, 129] width 396 height 154
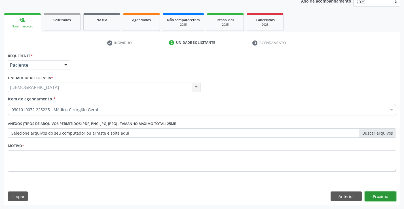
click at [379, 196] on button "Próximo" at bounding box center [380, 197] width 31 height 10
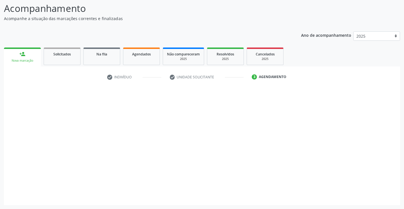
scroll to position [37, 0]
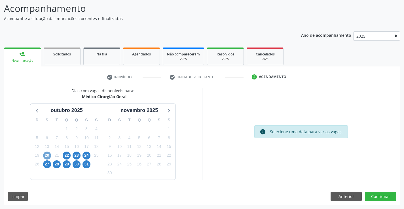
click at [46, 157] on span "20" at bounding box center [47, 156] width 8 height 8
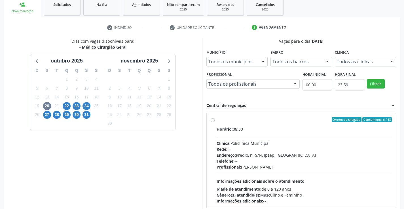
scroll to position [94, 0]
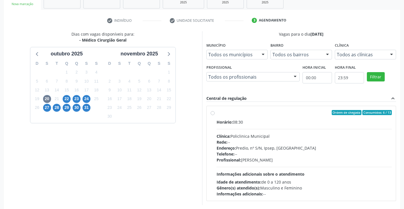
click at [229, 117] on label "Ordem de chegada Consumidos: 6 / 13 Horário: 08:30 Clínica: Policlinica Municip…" at bounding box center [304, 153] width 175 height 87
click at [215, 115] on input "Ordem de chegada Consumidos: 6 / 13 Horário: 08:30 Clínica: Policlinica Municip…" at bounding box center [213, 112] width 4 height 5
radio input "true"
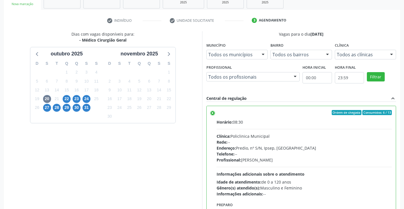
scroll to position [129, 0]
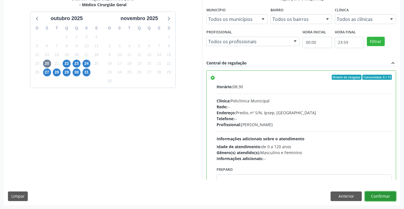
click at [380, 195] on button "Confirmar" at bounding box center [380, 197] width 31 height 10
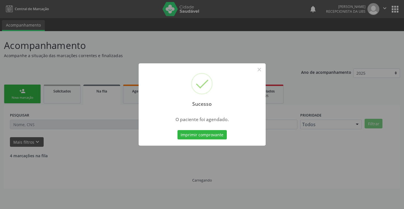
scroll to position [0, 0]
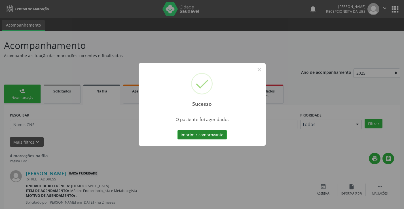
click at [198, 135] on button "Imprimir comprovante" at bounding box center [201, 135] width 49 height 10
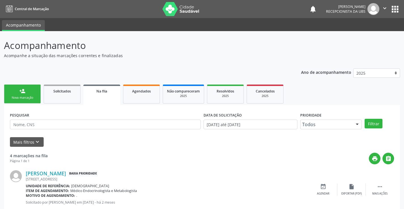
click at [383, 8] on icon "" at bounding box center [385, 8] width 6 height 6
click at [372, 37] on link "Sair" at bounding box center [370, 35] width 39 height 8
